Goal: Information Seeking & Learning: Learn about a topic

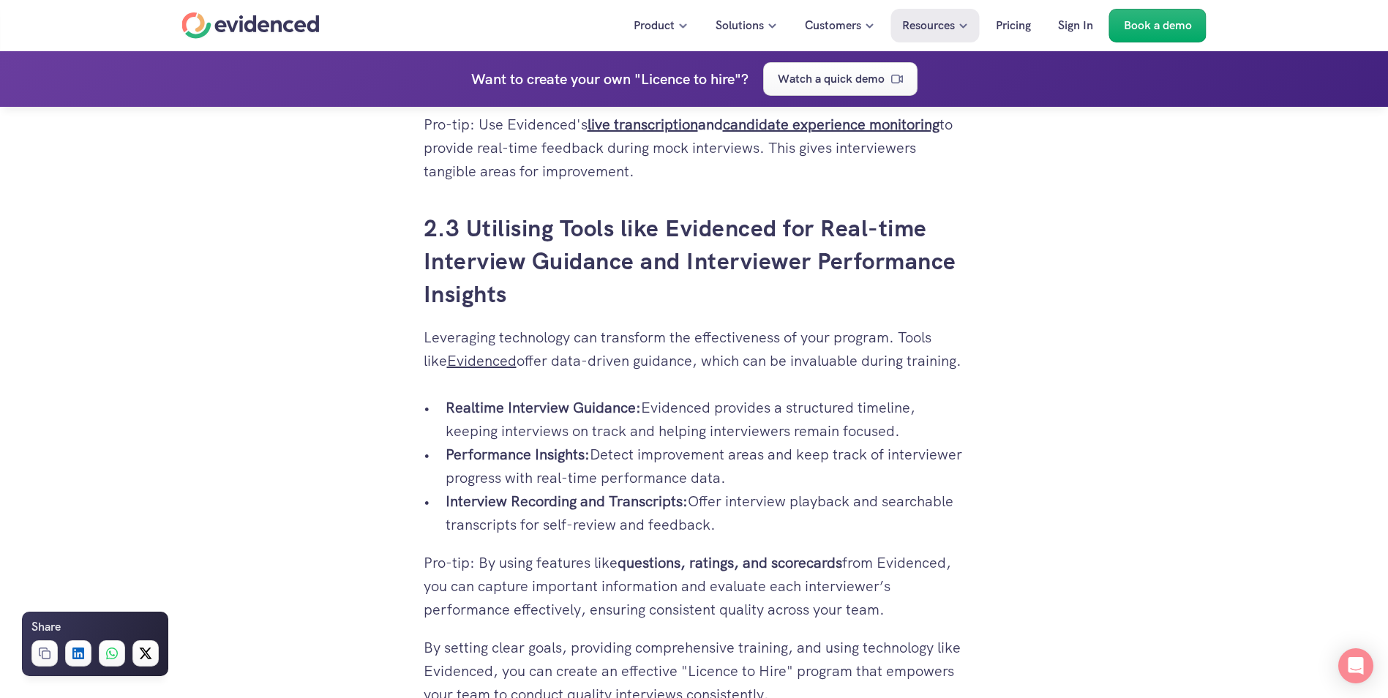
scroll to position [3184, 0]
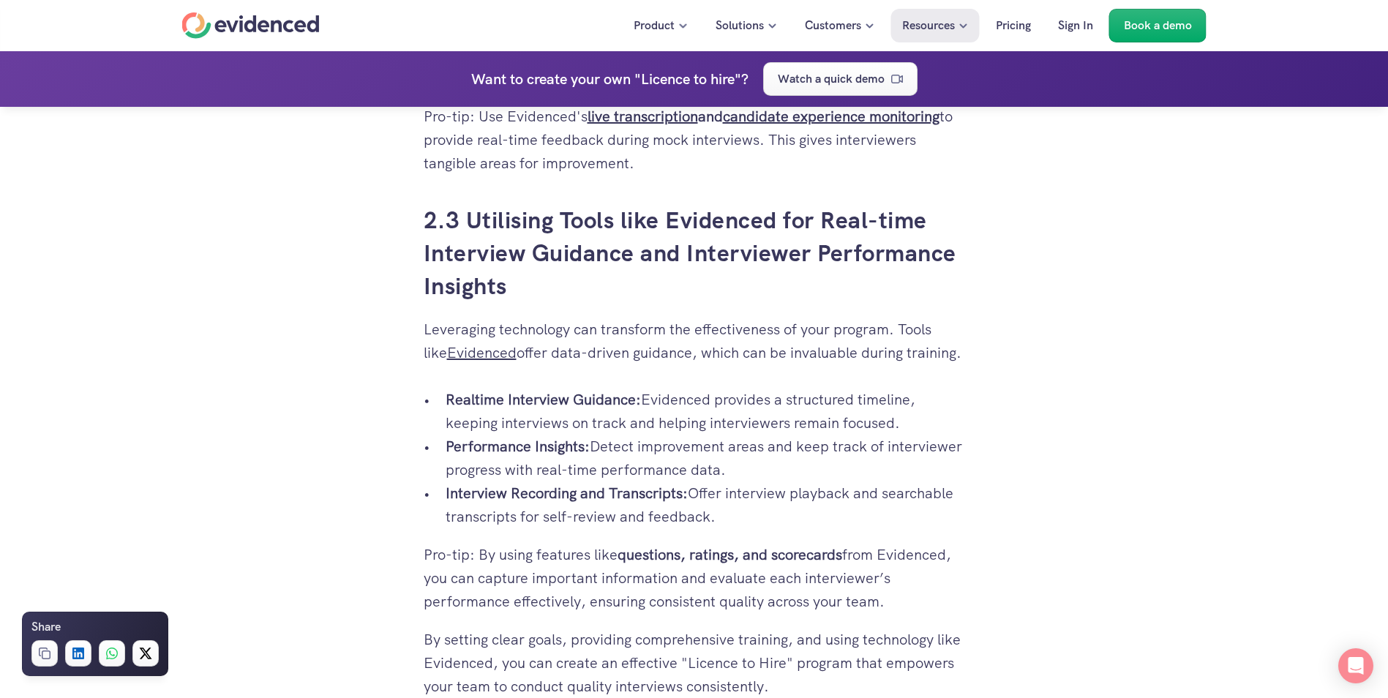
drag, startPoint x: 1395, startPoint y: 348, endPoint x: 1187, endPoint y: 570, distance: 303.9
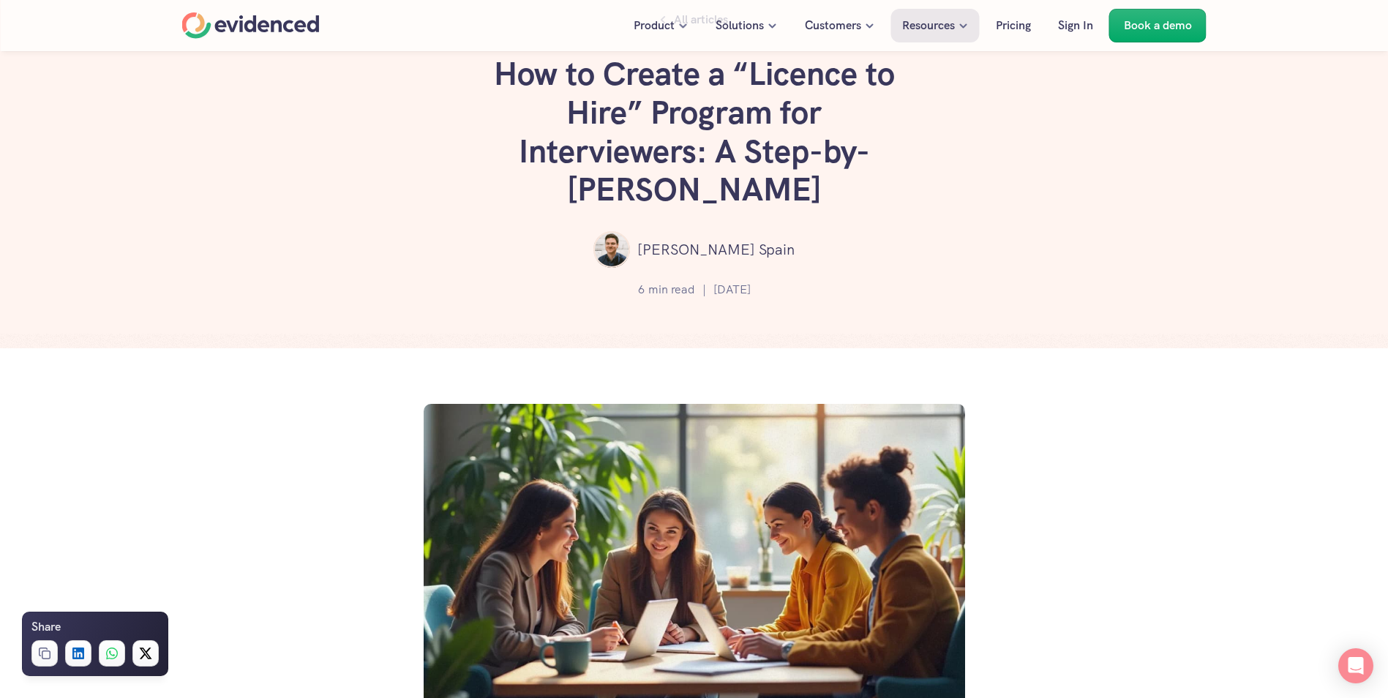
scroll to position [0, 0]
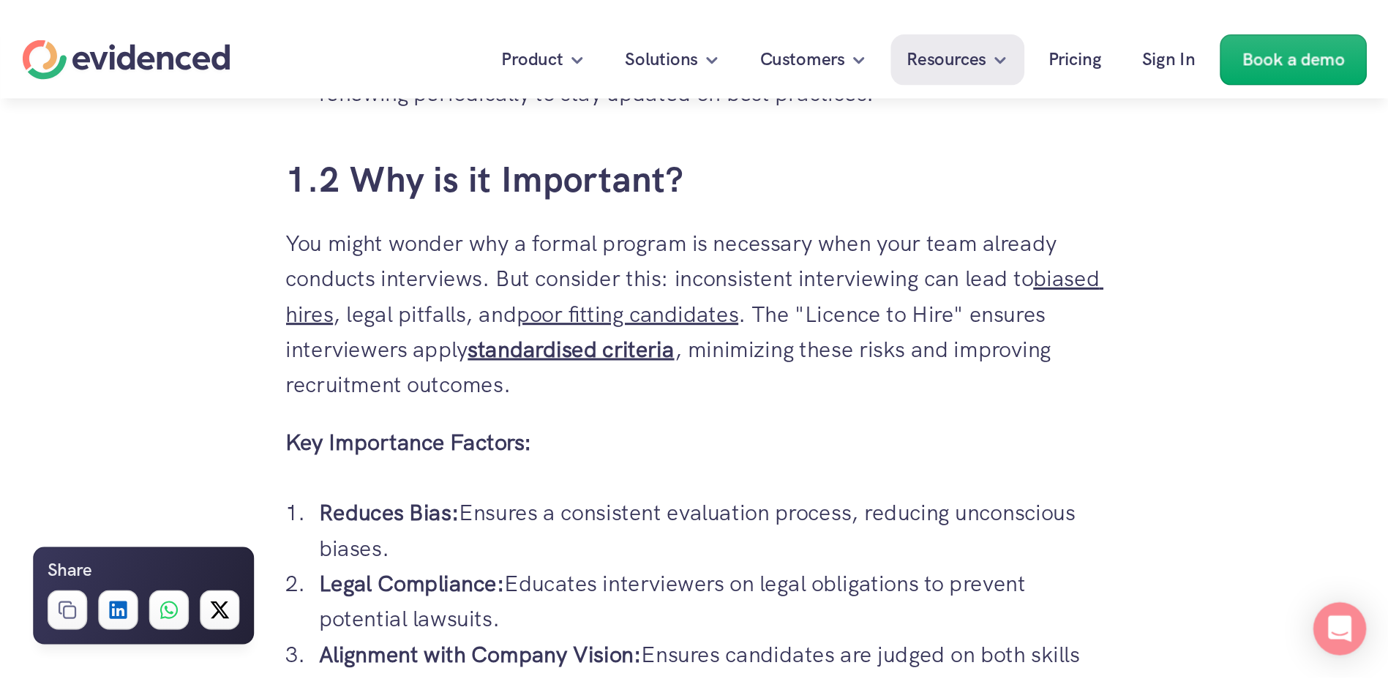
scroll to position [1506, 0]
